Goal: Navigation & Orientation: Find specific page/section

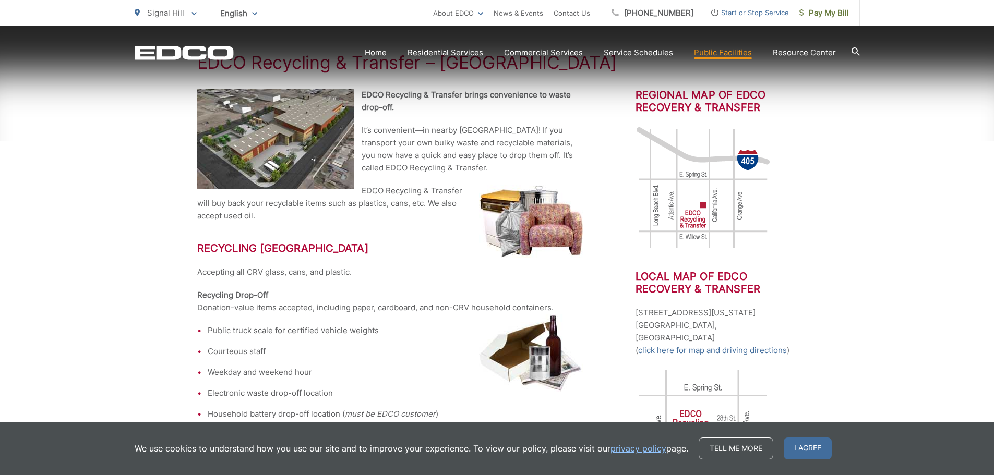
scroll to position [313, 0]
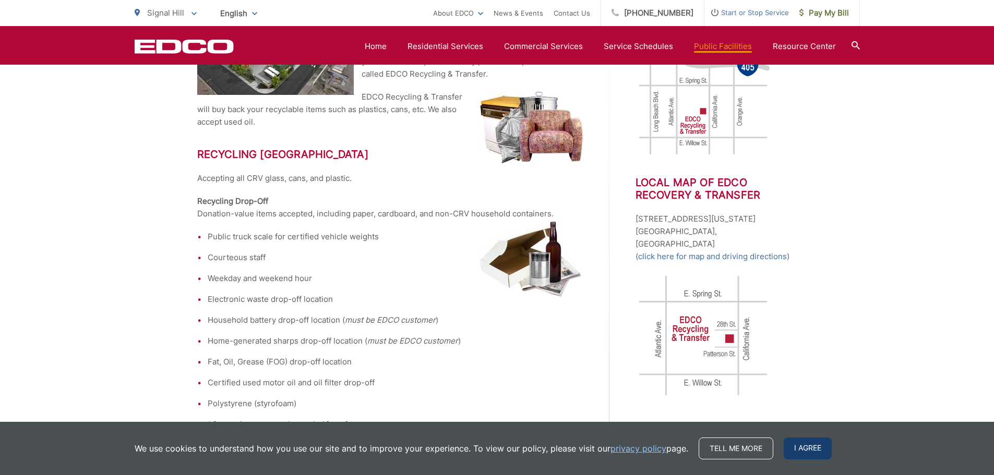
click at [790, 452] on span "I agree" at bounding box center [808, 449] width 48 height 22
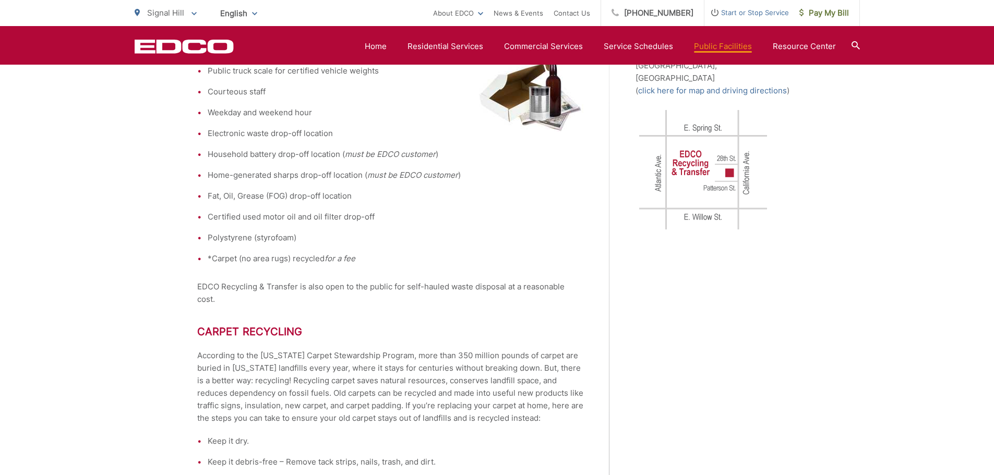
scroll to position [626, 0]
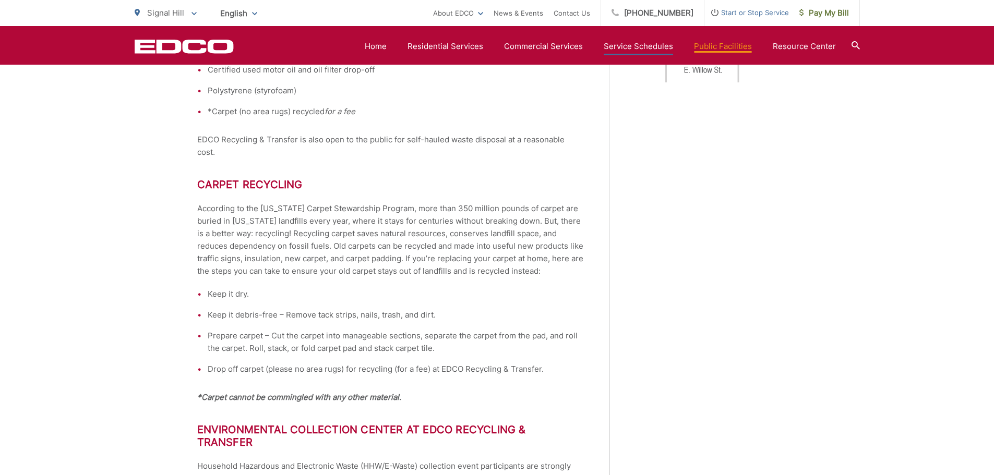
click at [636, 50] on link "Service Schedules" at bounding box center [638, 46] width 69 height 13
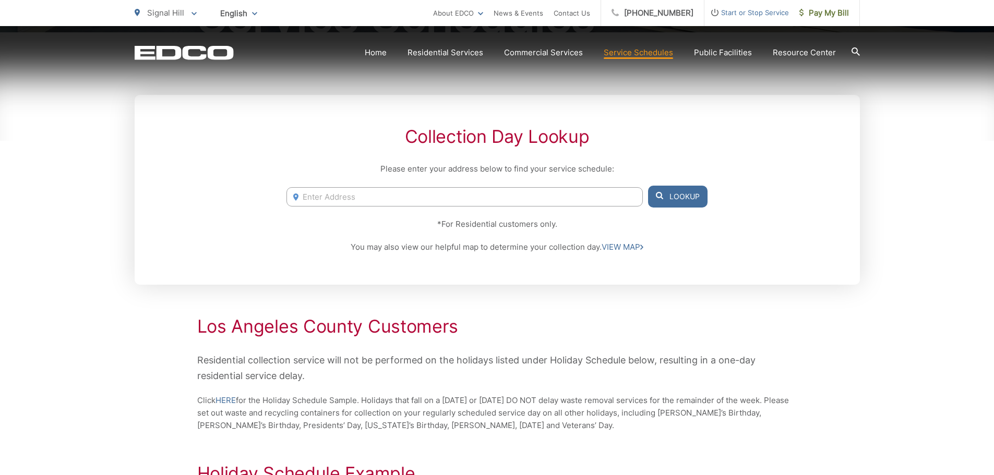
scroll to position [261, 0]
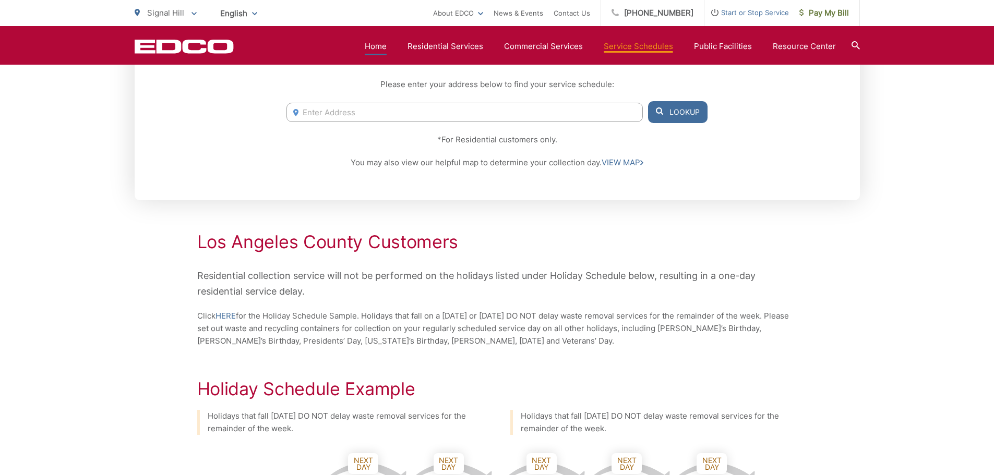
click at [384, 47] on link "Home" at bounding box center [376, 46] width 22 height 13
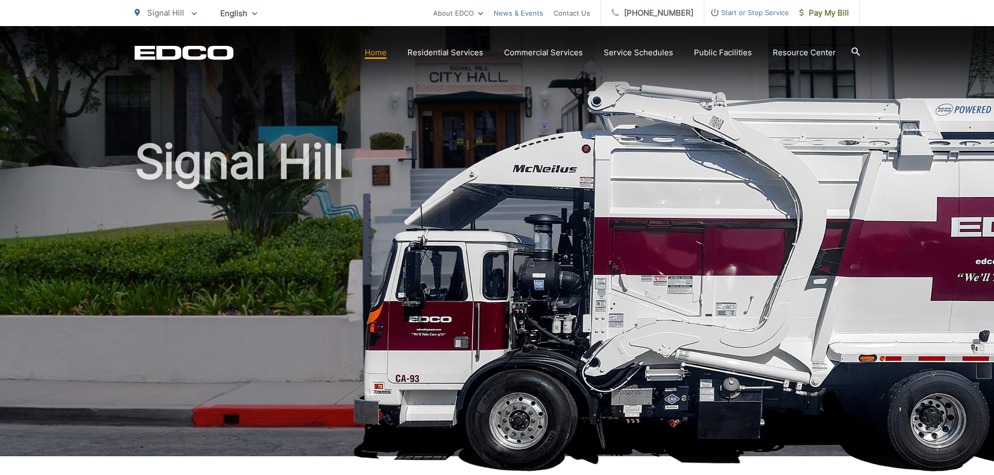
click at [543, 13] on link "News & Events" at bounding box center [519, 13] width 50 height 13
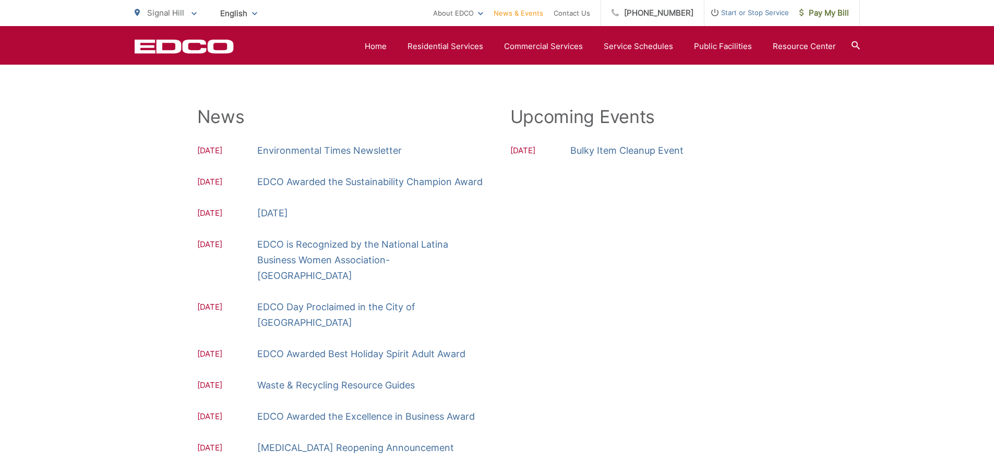
scroll to position [37, 0]
